Goal: Transaction & Acquisition: Purchase product/service

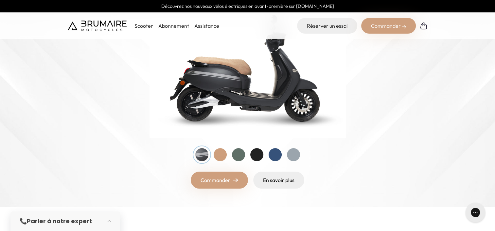
scroll to position [107, 0]
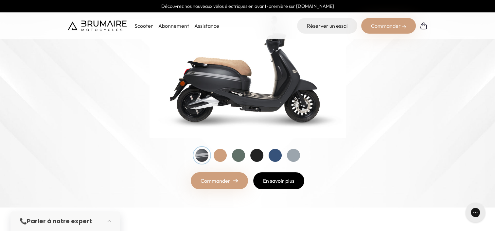
click at [282, 188] on link "En savoir plus" at bounding box center [278, 181] width 51 height 17
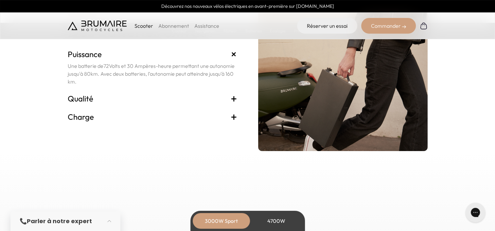
scroll to position [1401, 0]
click at [231, 116] on span "+" at bounding box center [234, 117] width 7 height 10
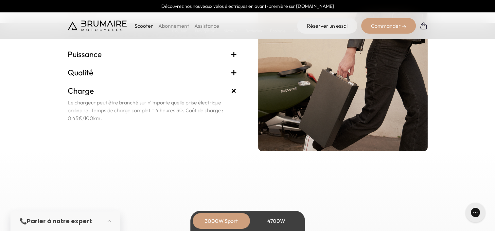
click at [232, 72] on span "+" at bounding box center [234, 72] width 7 height 10
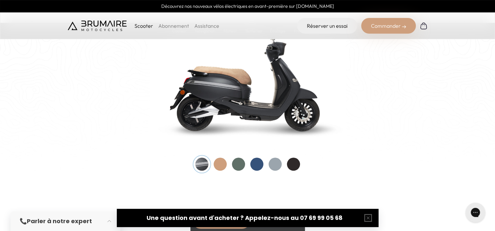
scroll to position [702, 0]
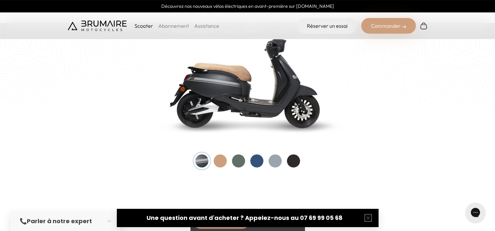
click at [276, 161] on div at bounding box center [274, 161] width 13 height 13
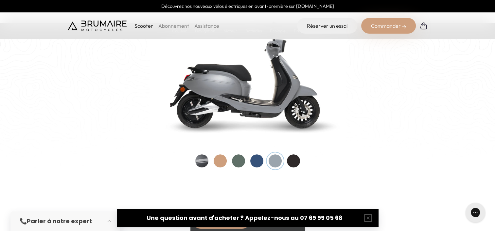
click at [213, 25] on link "Assistance" at bounding box center [206, 26] width 25 height 7
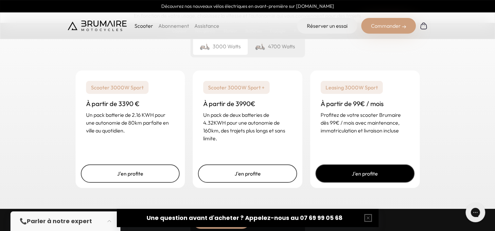
scroll to position [1600, 0]
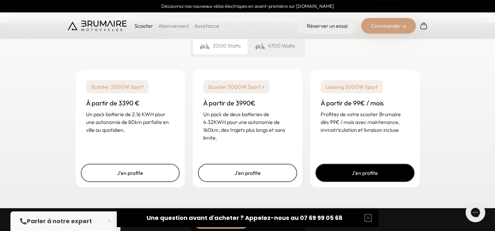
click at [362, 172] on link "J'en profite" at bounding box center [364, 173] width 99 height 18
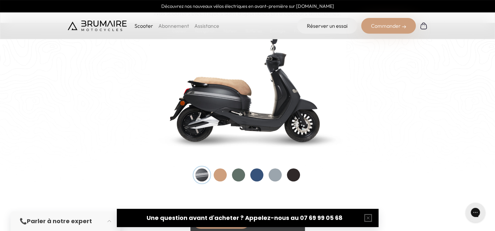
scroll to position [689, 0]
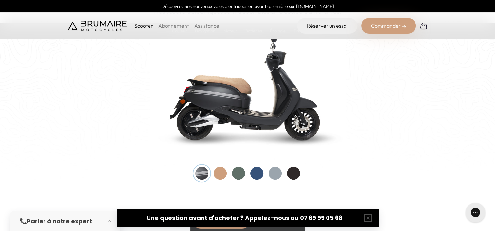
drag, startPoint x: 303, startPoint y: 88, endPoint x: 471, endPoint y: 73, distance: 168.1
click at [471, 73] on home-hero "Couleurs De toutes les couleurs Nouveau ! Nos scooters électriques sont disponi…" at bounding box center [247, 55] width 495 height 286
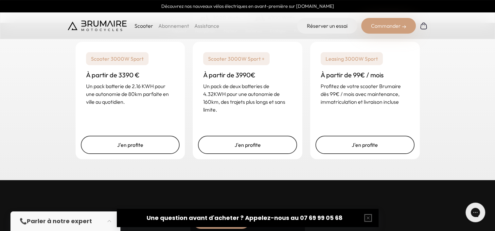
scroll to position [1628, 0]
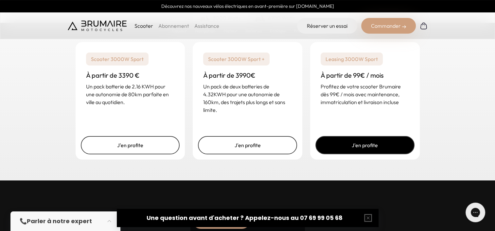
click at [372, 142] on link "J'en profite" at bounding box center [364, 145] width 99 height 18
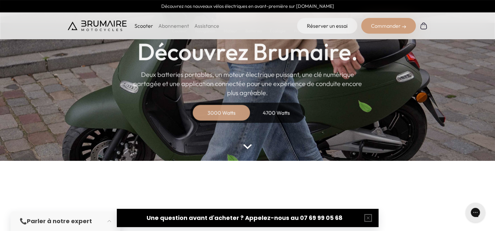
scroll to position [56, 0]
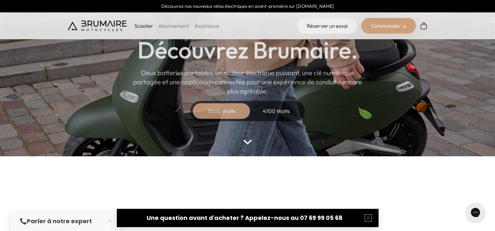
click at [245, 139] on parallax-hero "Scooter 3000 Watts Découvrez Brumaire. Deux batteries portables, un moteur élec…" at bounding box center [247, 50] width 495 height 213
click at [246, 140] on img at bounding box center [247, 142] width 9 height 5
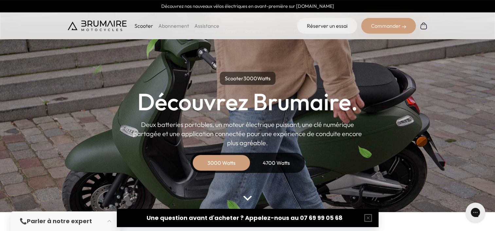
click at [389, 25] on div "Commander" at bounding box center [388, 26] width 55 height 16
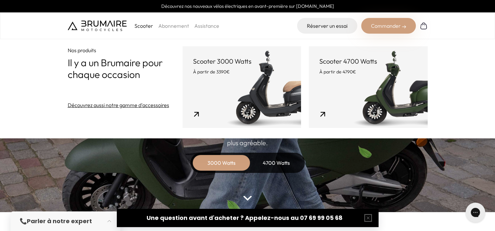
click at [224, 106] on link "Scooter 3000 Watts À partir de 3390€" at bounding box center [241, 87] width 118 height 82
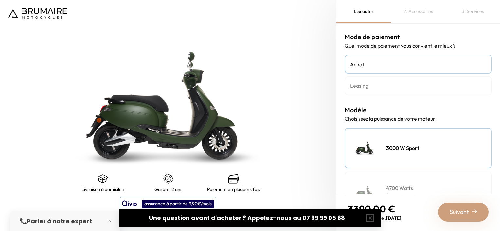
click at [362, 88] on h4 "Leasing" at bounding box center [418, 86] width 136 height 8
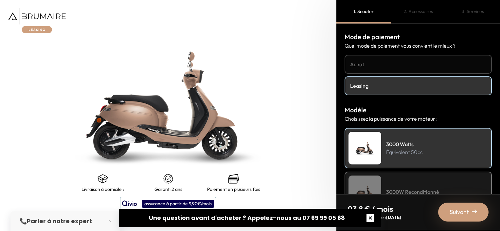
click at [370, 220] on button "button" at bounding box center [370, 218] width 21 height 21
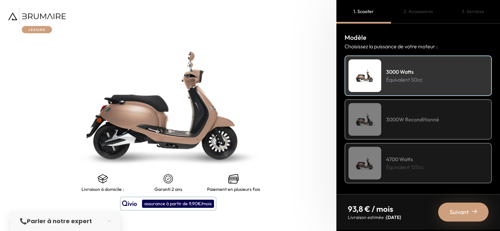
scroll to position [73, 0]
click at [438, 127] on div "3000W Reconditionné" at bounding box center [417, 119] width 147 height 41
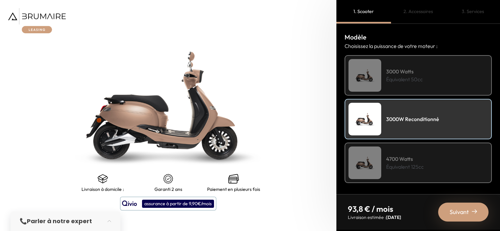
click at [435, 157] on div "4700 Watts Équivalent 125cc" at bounding box center [417, 163] width 147 height 41
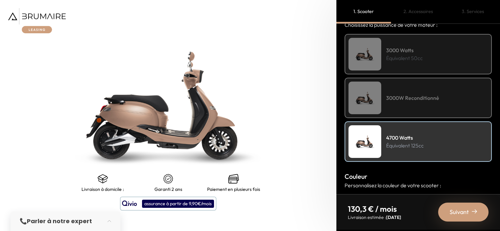
scroll to position [61, 0]
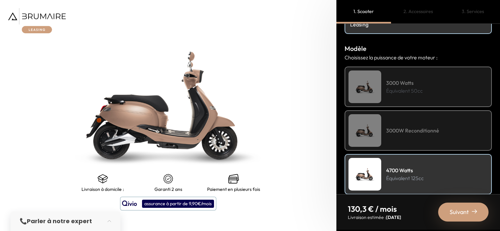
click at [443, 102] on div "3000 Watts Équivalent 50cc" at bounding box center [417, 87] width 147 height 41
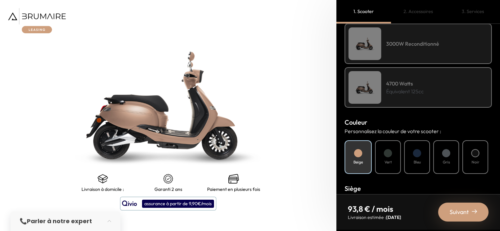
scroll to position [149, 0]
click at [449, 153] on div at bounding box center [446, 153] width 8 height 8
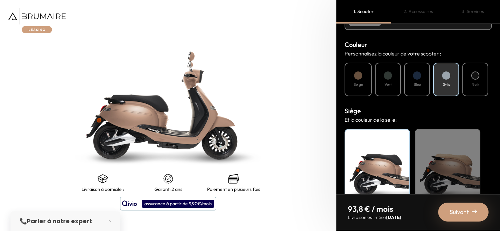
scroll to position [249, 0]
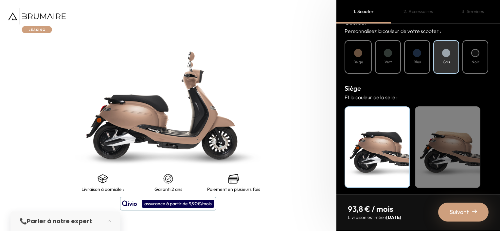
click at [463, 214] on span "Suivant" at bounding box center [458, 212] width 19 height 9
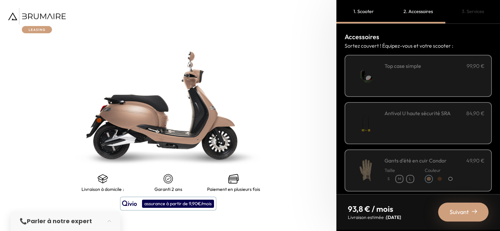
click at [445, 85] on div "**********" at bounding box center [434, 76] width 100 height 28
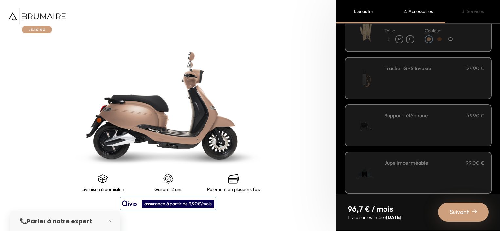
scroll to position [240, 0]
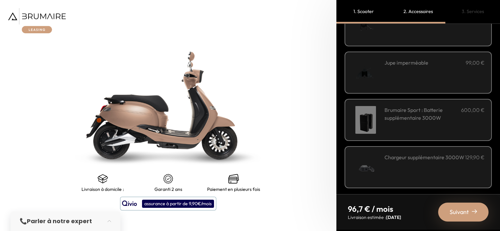
click at [453, 214] on span "Suivant" at bounding box center [458, 212] width 19 height 9
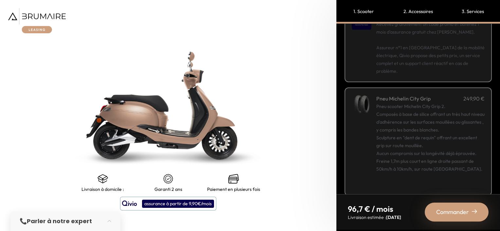
scroll to position [133, 0]
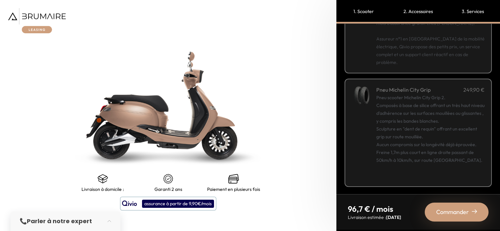
click at [460, 212] on span "Commander" at bounding box center [452, 212] width 33 height 9
